Goal: Information Seeking & Learning: Learn about a topic

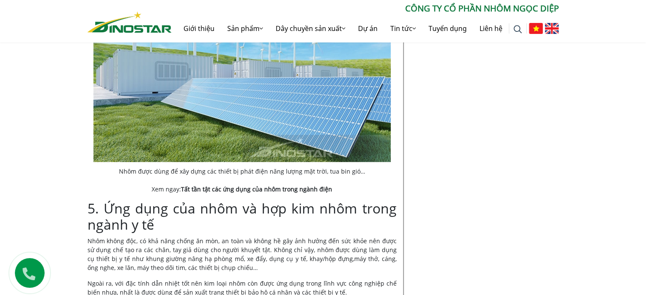
scroll to position [2252, 0]
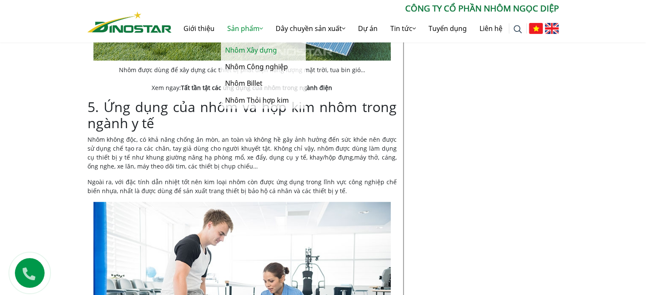
click at [251, 47] on link "Nhôm Xây dựng" at bounding box center [263, 50] width 85 height 17
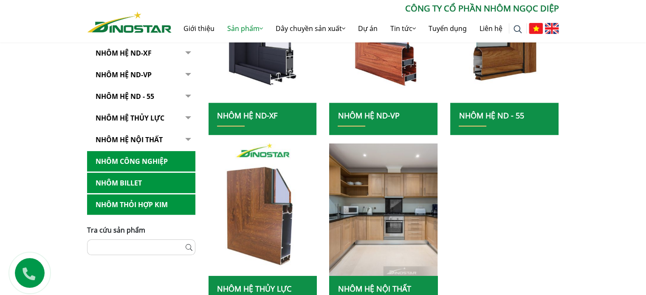
scroll to position [255, 0]
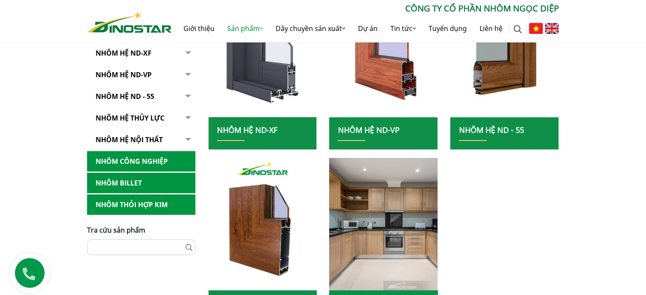
click at [255, 69] on img at bounding box center [263, 51] width 116 height 142
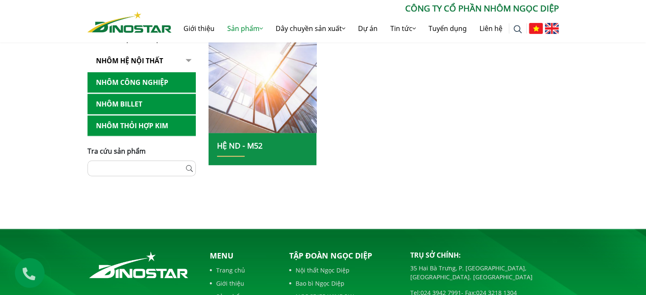
scroll to position [595, 0]
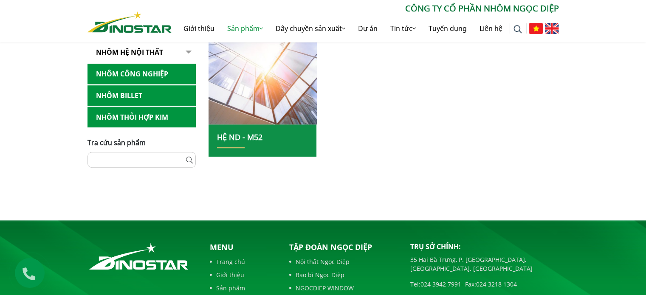
click at [156, 118] on link "Nhôm Thỏi hợp kim" at bounding box center [142, 117] width 108 height 21
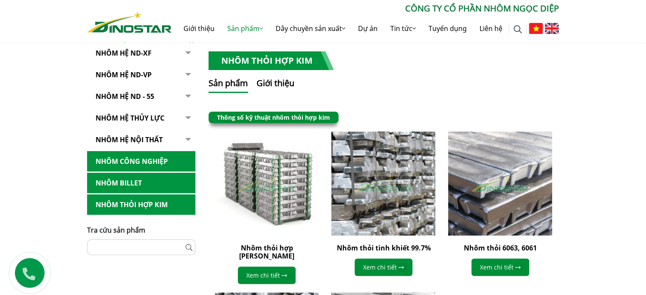
scroll to position [212, 0]
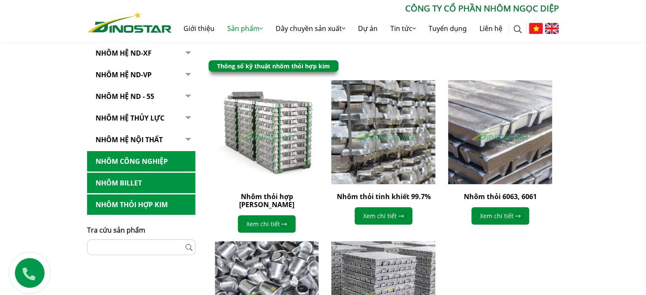
click at [352, 150] on img at bounding box center [383, 132] width 114 height 114
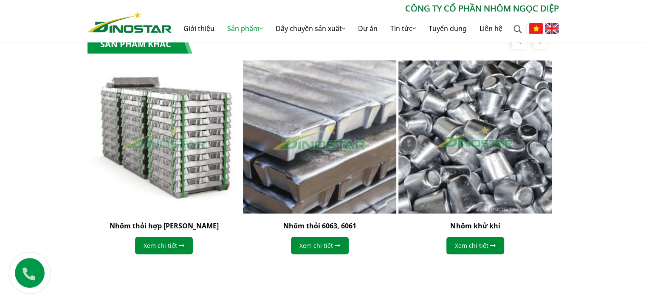
scroll to position [935, 0]
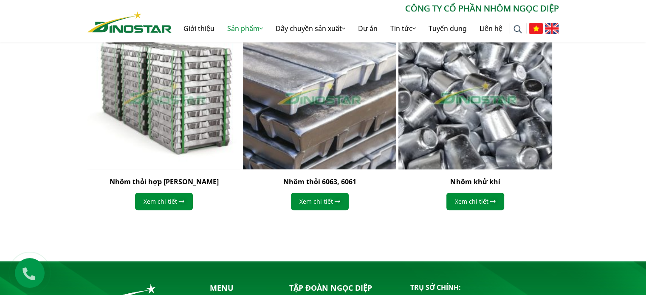
click at [471, 139] on img "3 / 4" at bounding box center [475, 92] width 169 height 169
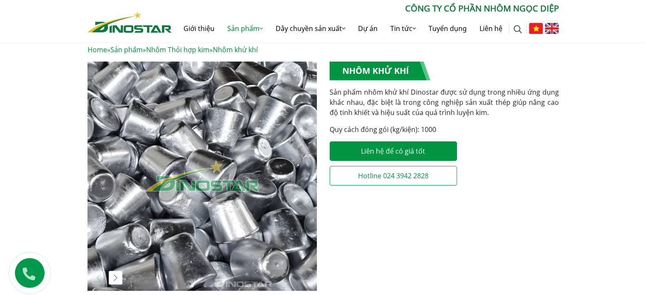
scroll to position [255, 0]
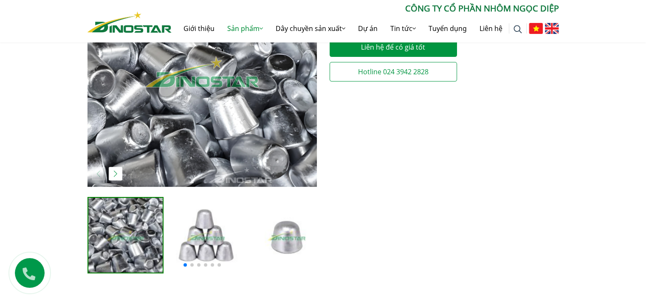
click at [214, 231] on img at bounding box center [206, 235] width 76 height 76
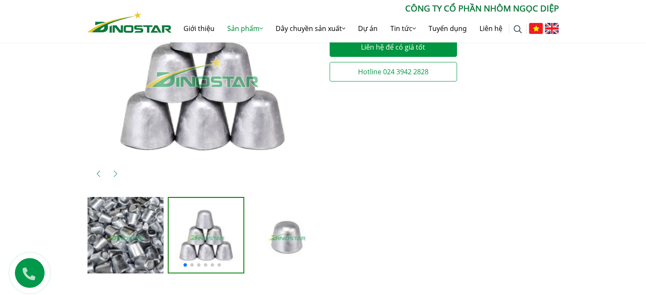
click at [284, 226] on img at bounding box center [287, 235] width 76 height 76
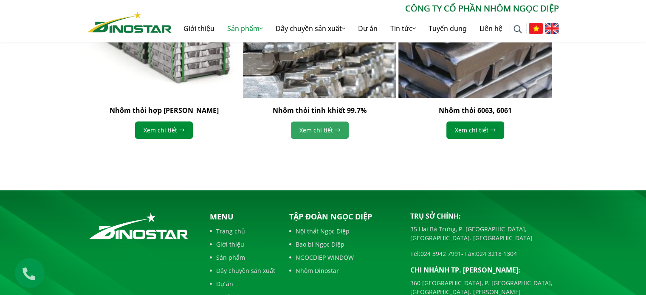
scroll to position [722, 0]
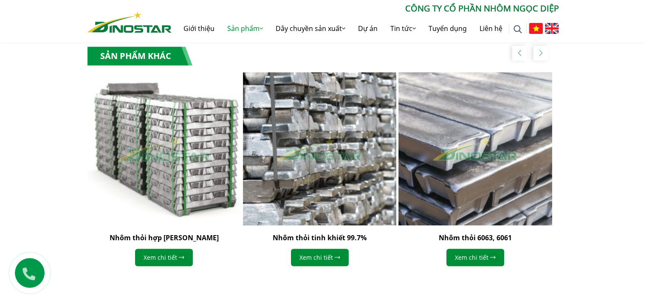
click at [173, 180] on img "1 / 4" at bounding box center [163, 149] width 169 height 169
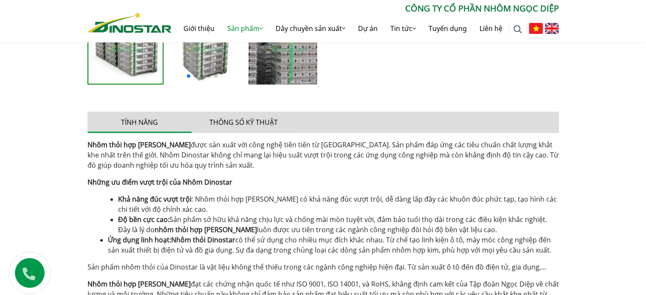
scroll to position [364, 0]
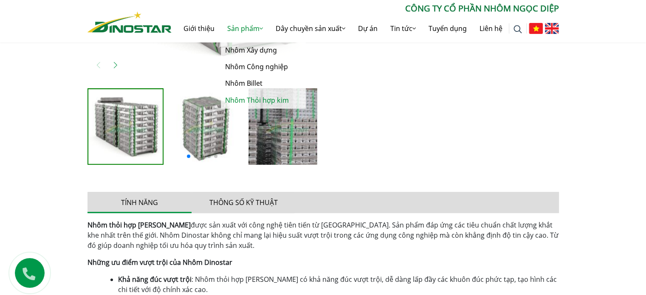
click at [262, 98] on link "Nhôm Thỏi hợp kim" at bounding box center [263, 100] width 85 height 17
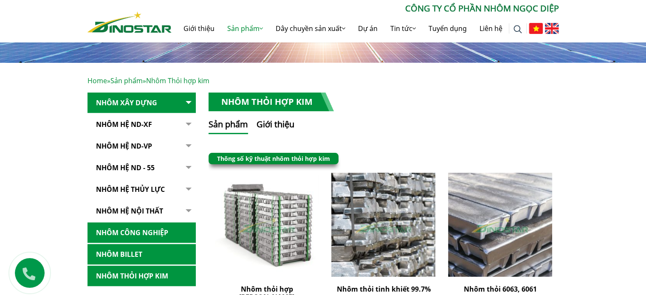
scroll to position [170, 0]
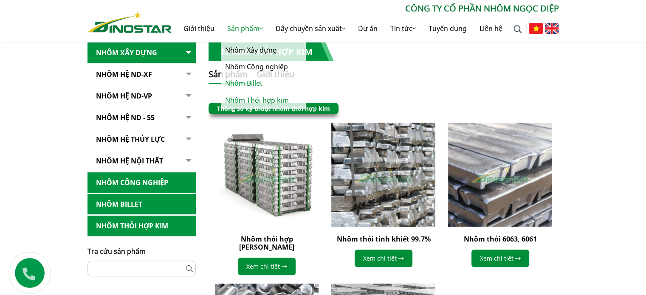
click at [255, 83] on link "Nhôm Billet" at bounding box center [263, 83] width 85 height 17
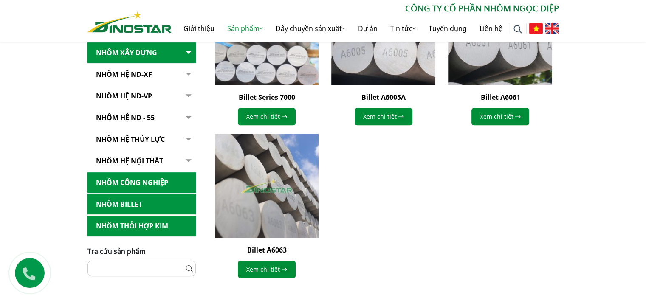
scroll to position [297, 0]
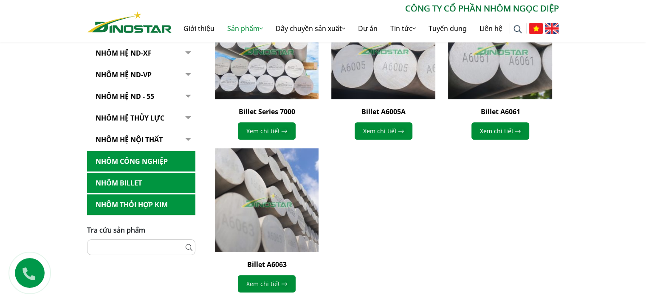
click at [479, 81] on img at bounding box center [500, 47] width 114 height 114
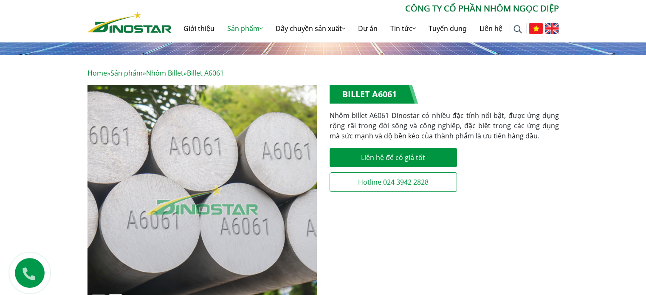
scroll to position [297, 0]
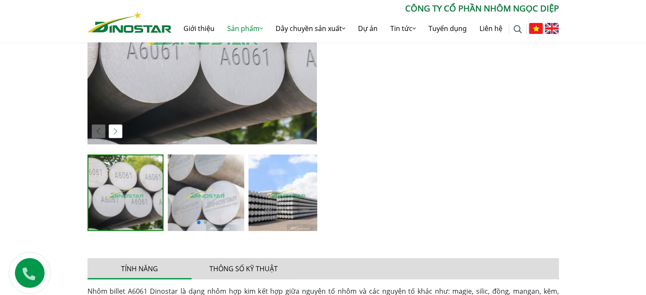
click at [283, 192] on img at bounding box center [287, 193] width 76 height 76
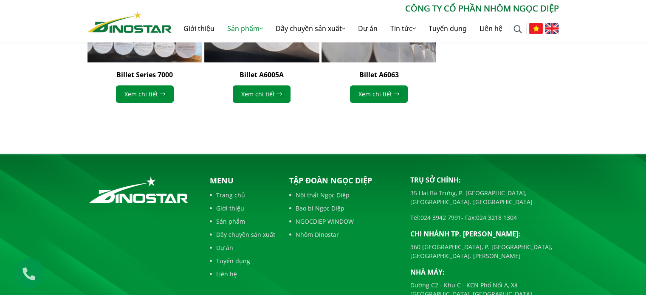
scroll to position [1070, 0]
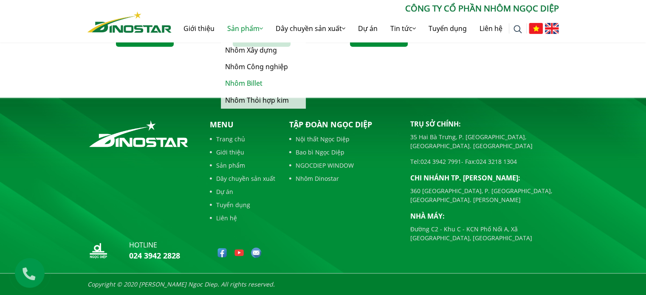
click at [261, 85] on link "Nhôm Billet" at bounding box center [263, 83] width 85 height 17
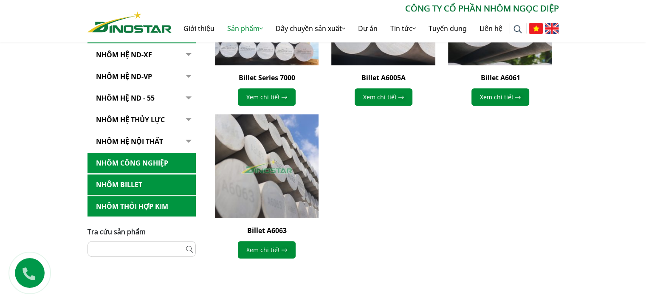
scroll to position [340, 0]
